Goal: Task Accomplishment & Management: Manage account settings

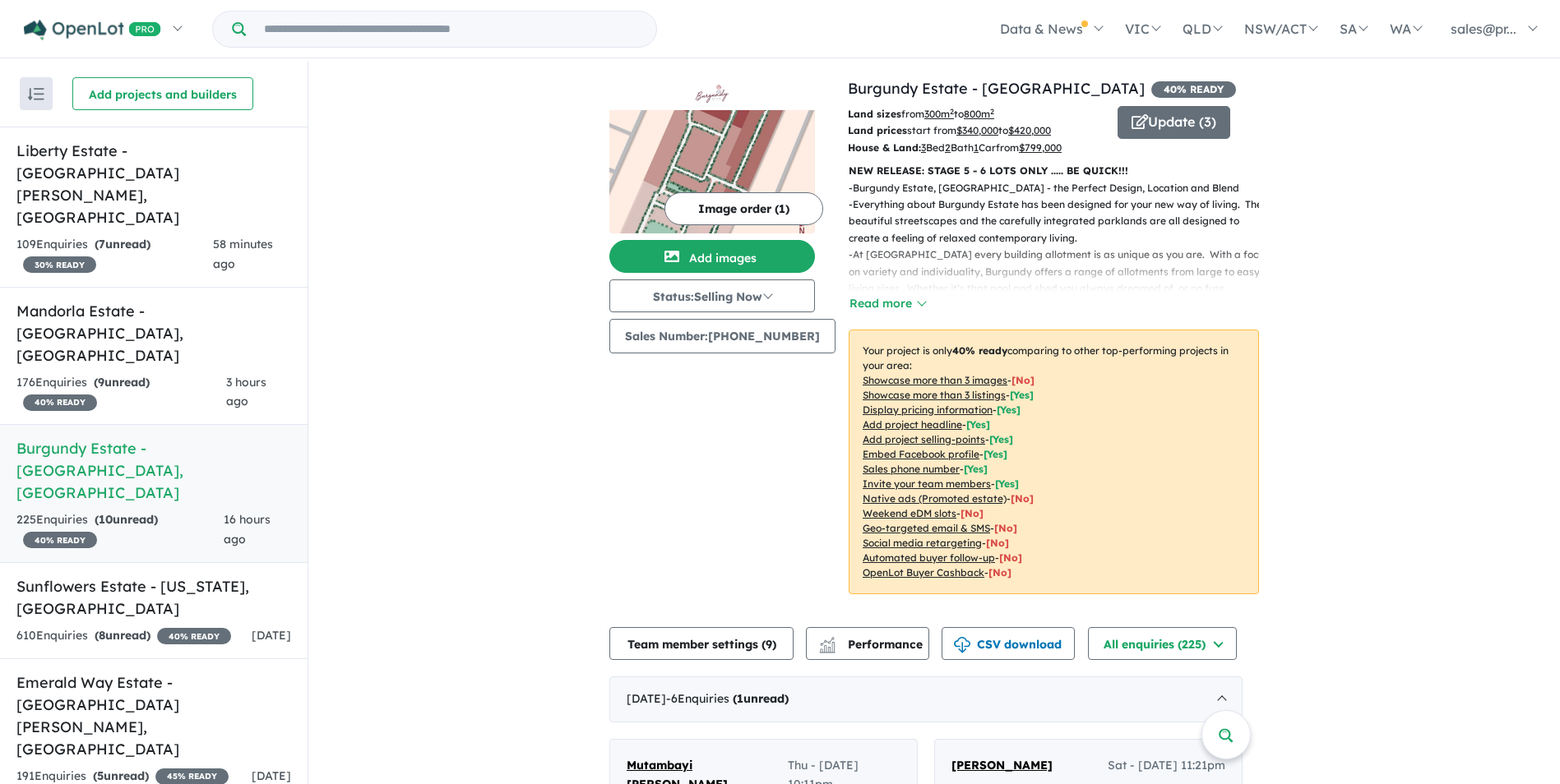
click at [149, 438] on h5 "Burgundy Estate - [GEOGRAPHIC_DATA] , [GEOGRAPHIC_DATA]" at bounding box center [154, 471] width 274 height 67
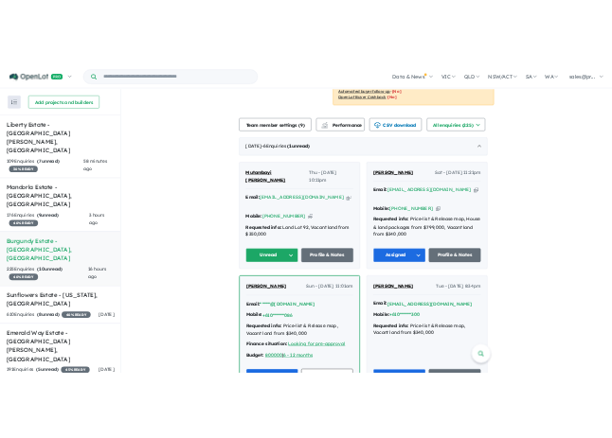
scroll to position [568, 0]
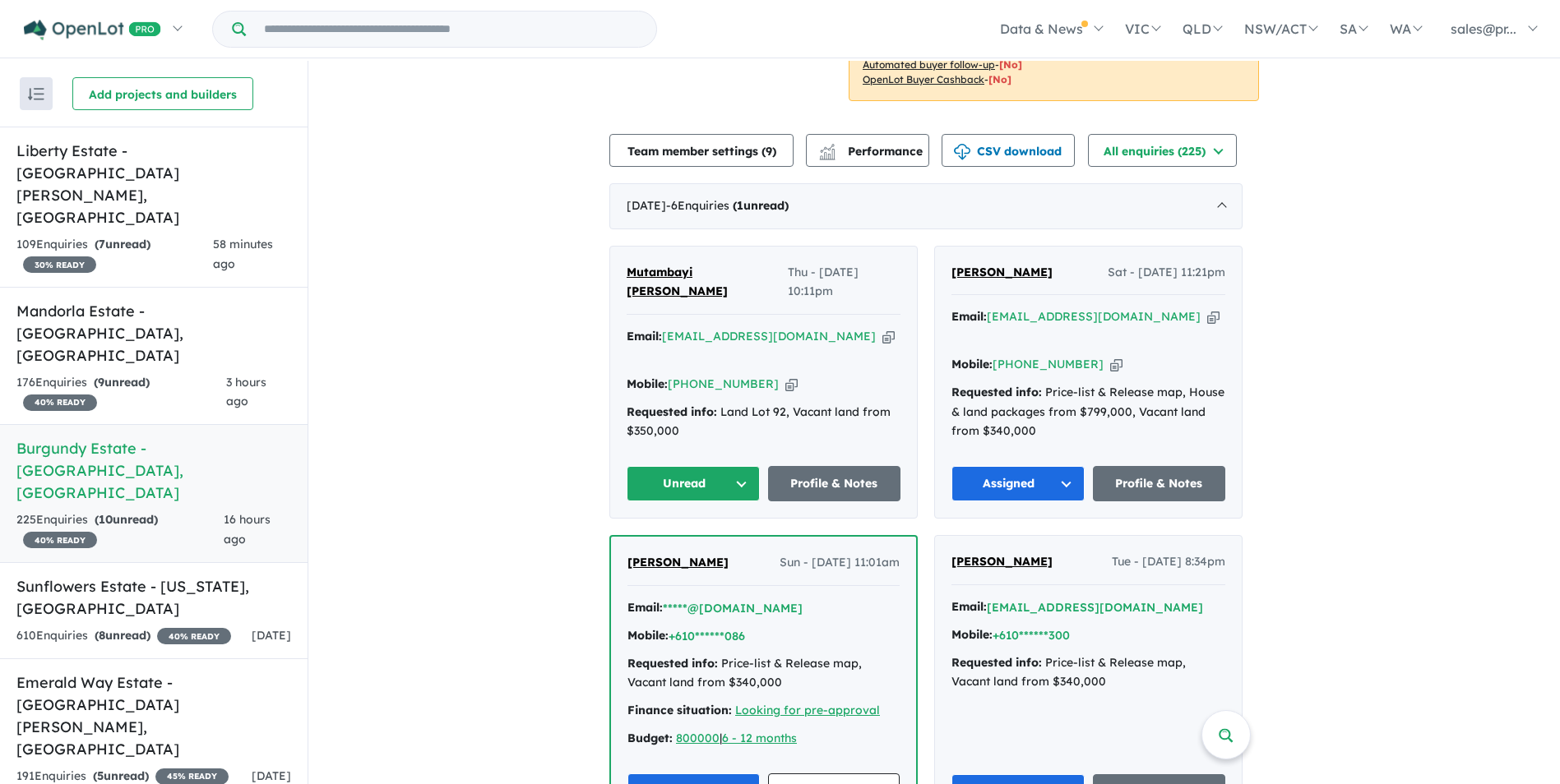
click at [750, 466] on button "Unread" at bounding box center [692, 484] width 133 height 36
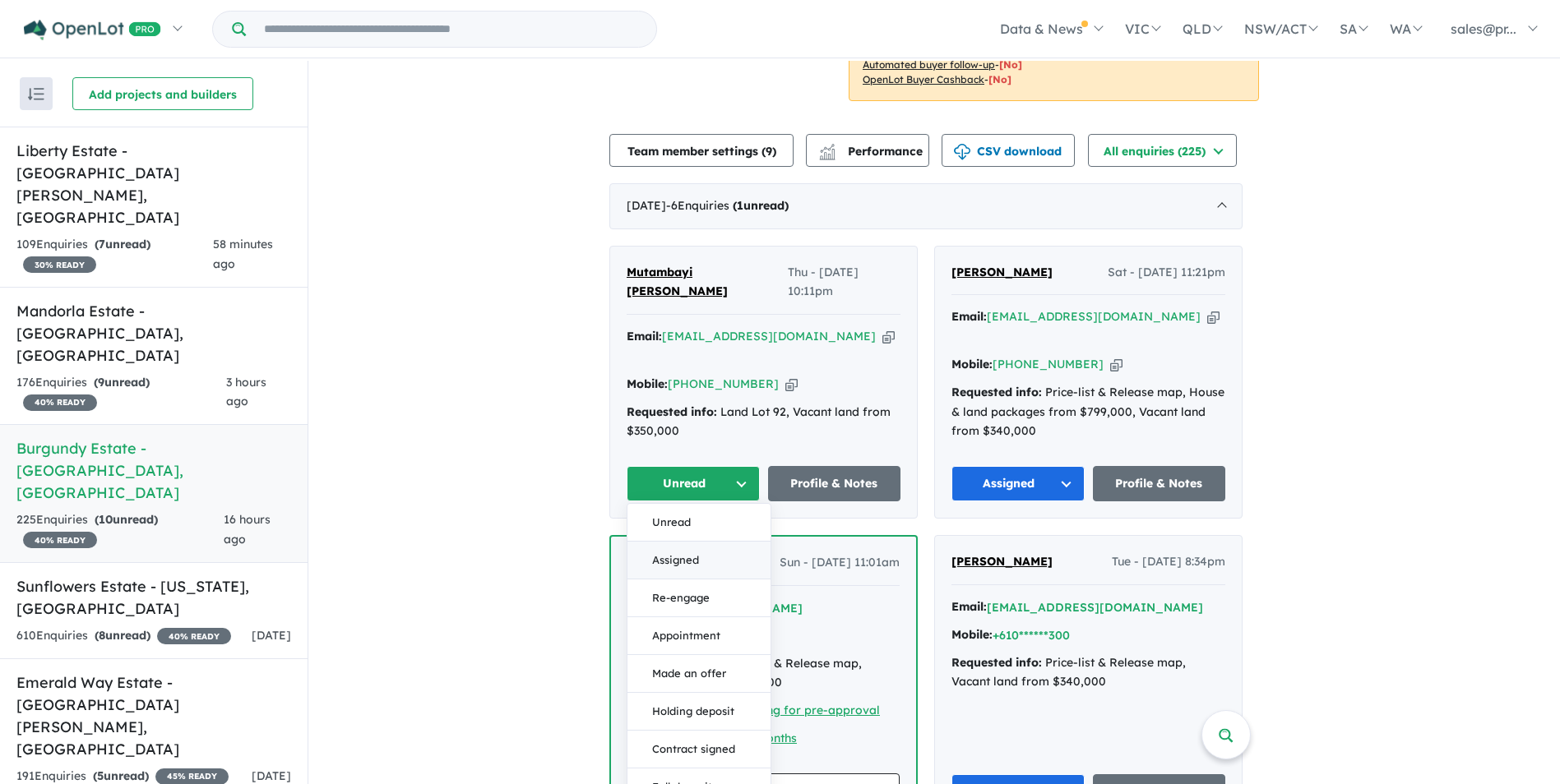
click at [704, 542] on button "Assigned" at bounding box center [698, 561] width 143 height 38
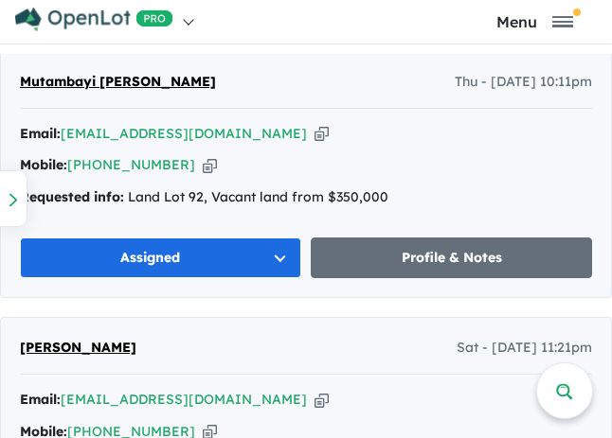
scroll to position [1326, 0]
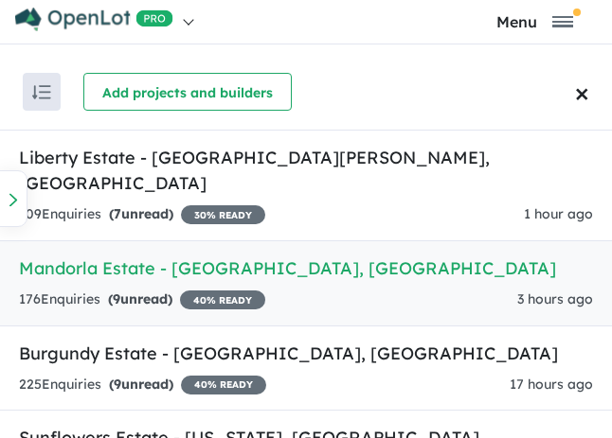
click at [160, 256] on h5 "Mandorla Estate - Munno Para Downs , SA" at bounding box center [306, 269] width 574 height 26
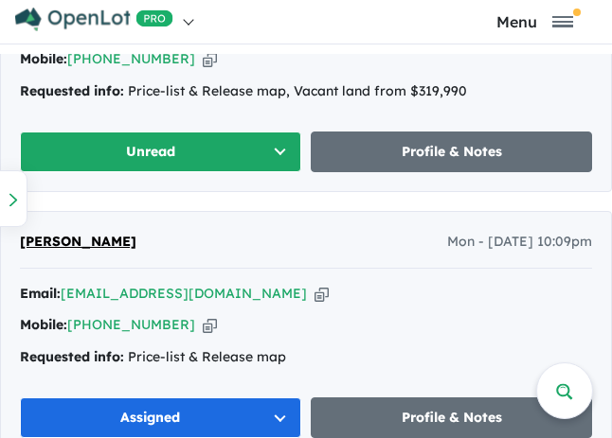
scroll to position [1326, 0]
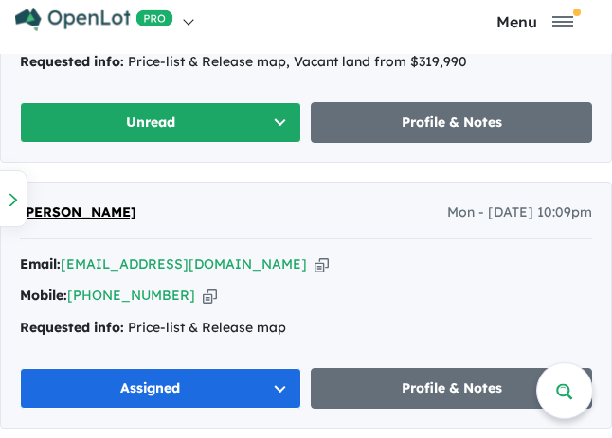
click at [276, 126] on button "Unread" at bounding box center [160, 122] width 281 height 41
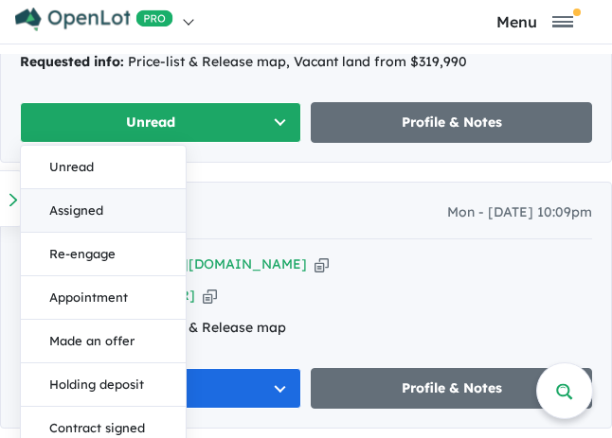
click at [105, 211] on button "Assigned" at bounding box center [103, 211] width 165 height 44
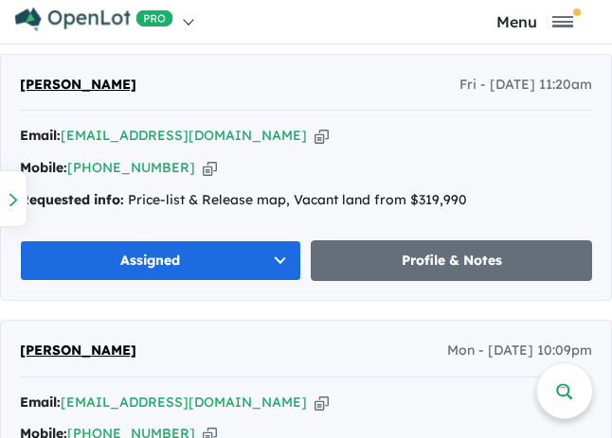
scroll to position [1136, 0]
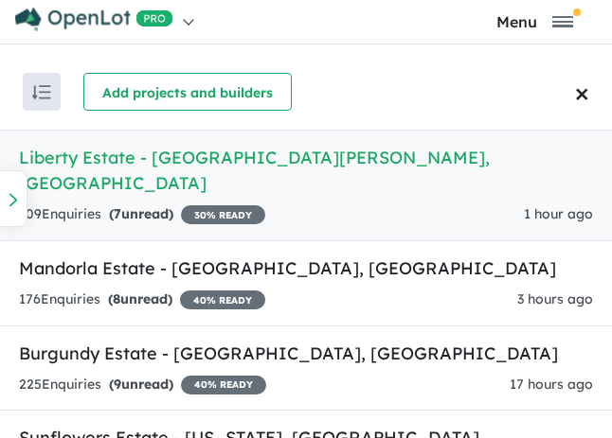
click at [170, 151] on h5 "Liberty Estate - Two Wells , SA" at bounding box center [306, 170] width 574 height 51
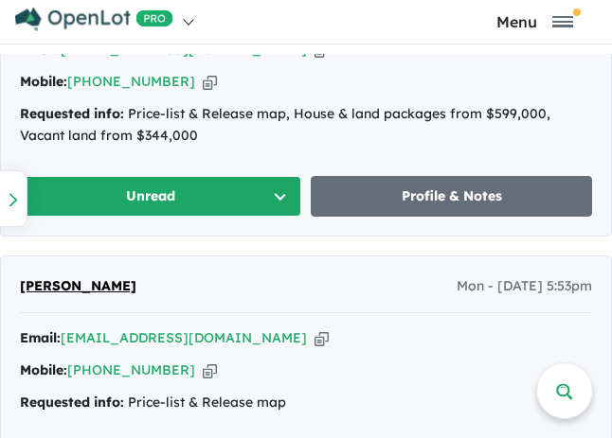
scroll to position [1136, 0]
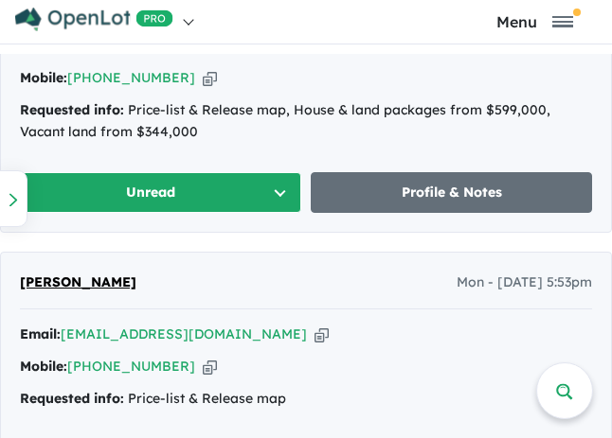
click at [191, 205] on button "Unread" at bounding box center [160, 192] width 281 height 41
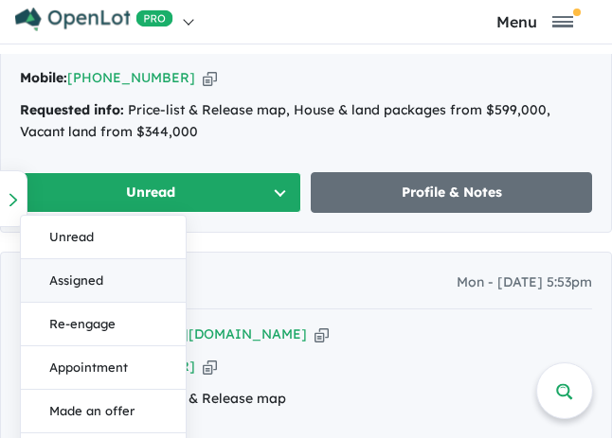
click at [147, 272] on button "Assigned" at bounding box center [103, 281] width 165 height 44
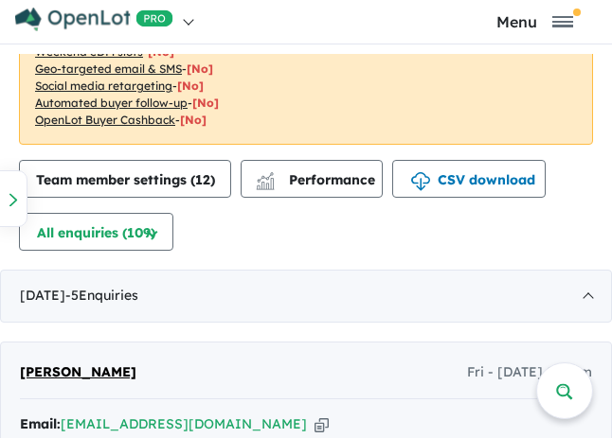
scroll to position [852, 0]
